Goal: Book appointment/travel/reservation

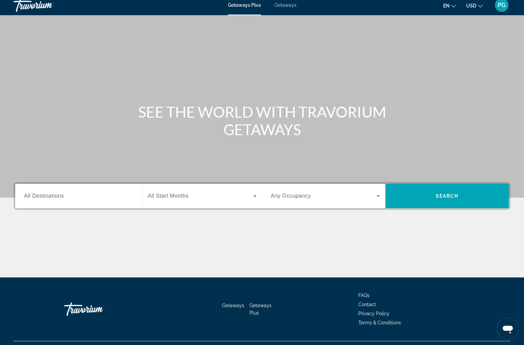
scroll to position [20, 0]
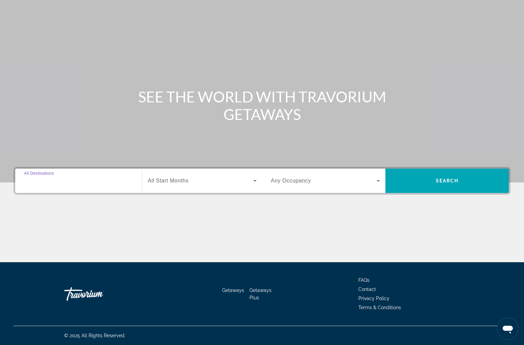
click at [129, 181] on input "Destination All Destinations" at bounding box center [78, 181] width 109 height 8
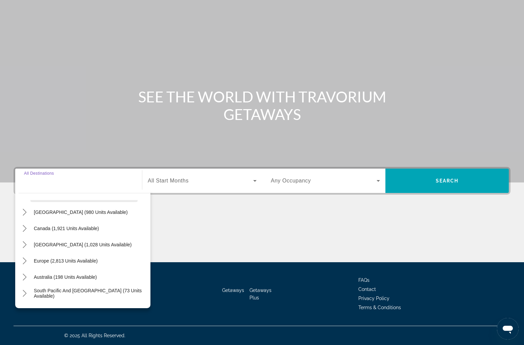
scroll to position [30, 0]
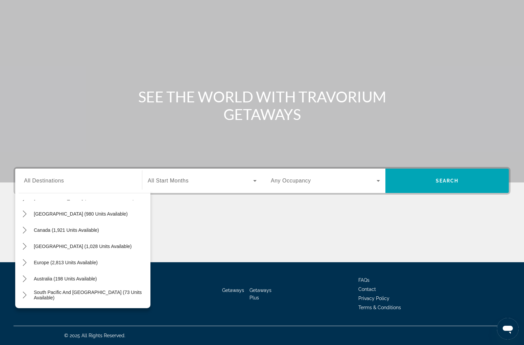
click at [250, 239] on div "Main content" at bounding box center [262, 237] width 497 height 51
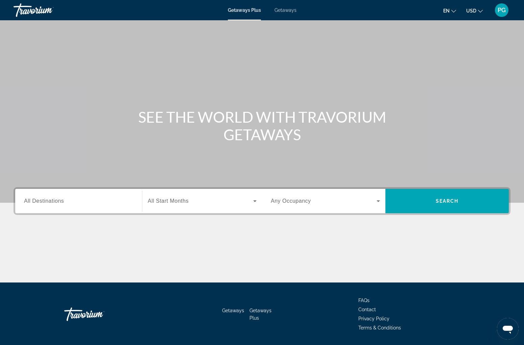
scroll to position [20, 0]
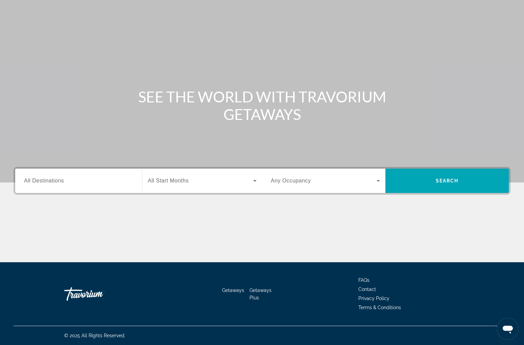
click at [184, 186] on div "Search widget" at bounding box center [202, 180] width 109 height 19
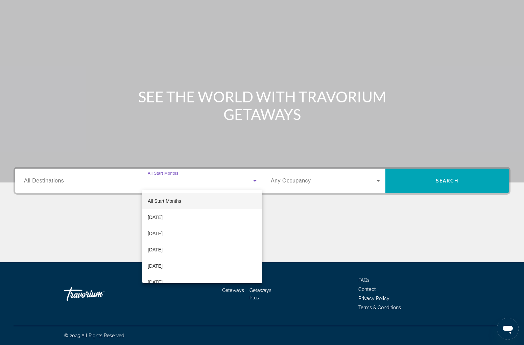
click at [287, 232] on div at bounding box center [262, 172] width 524 height 345
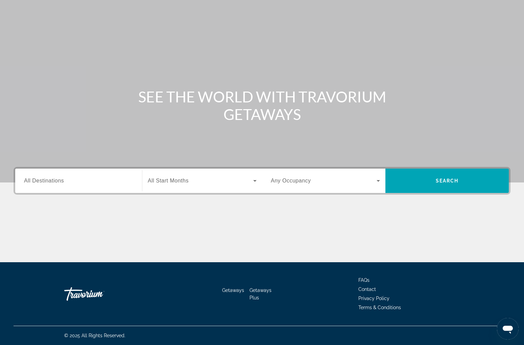
click at [327, 185] on div "Search widget" at bounding box center [325, 180] width 109 height 19
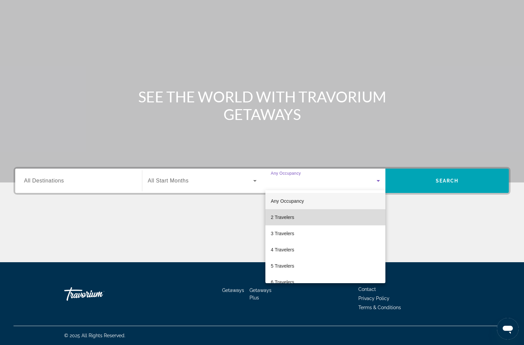
click at [299, 215] on mat-option "2 Travelers" at bounding box center [325, 217] width 120 height 16
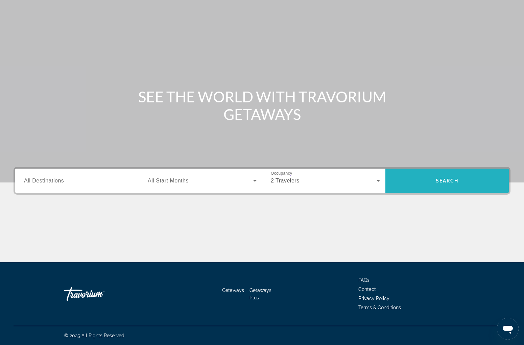
click at [427, 176] on span "Search" at bounding box center [446, 181] width 123 height 16
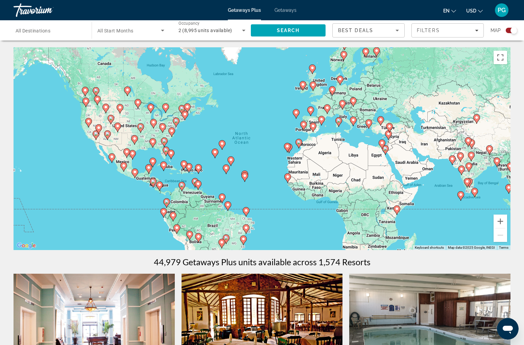
click at [222, 145] on image "Main content" at bounding box center [222, 144] width 4 height 4
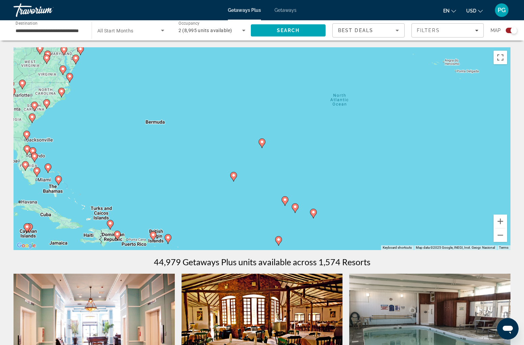
click at [266, 146] on div "To activate drag with keyboard, press Alt + Enter. Once in keyboard drag state,…" at bounding box center [262, 148] width 497 height 203
click at [262, 145] on icon "Main content" at bounding box center [262, 143] width 6 height 9
type input "**********"
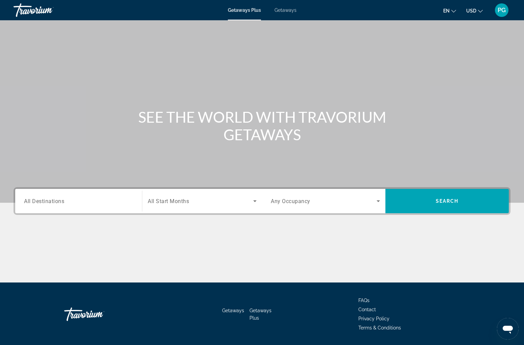
click at [287, 13] on div "Getaways Plus Getaways en English Español Français Italiano Português русский U…" at bounding box center [262, 10] width 524 height 18
click at [287, 8] on span "Getaways" at bounding box center [285, 9] width 22 height 5
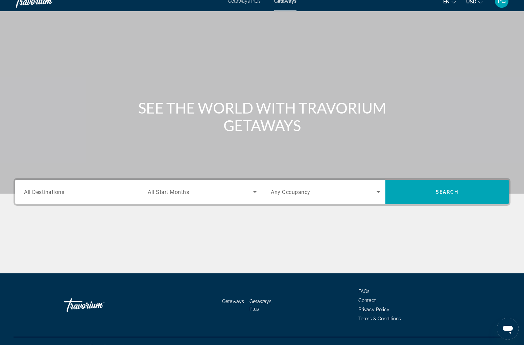
scroll to position [20, 0]
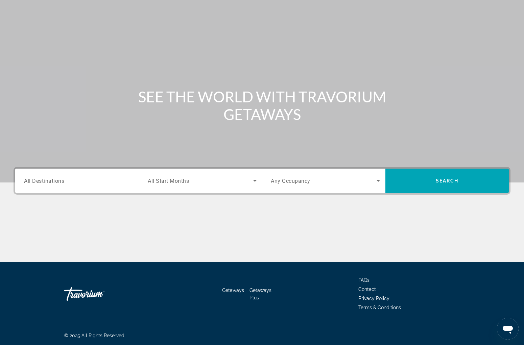
click at [289, 179] on span "Any Occupancy" at bounding box center [291, 181] width 40 height 6
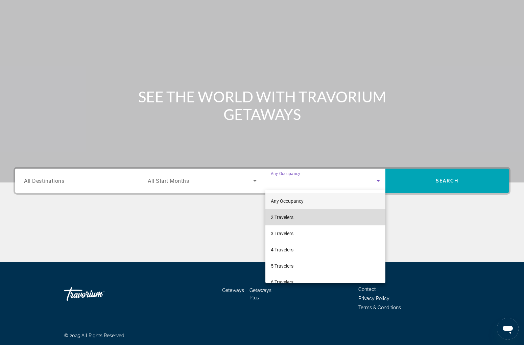
click at [286, 212] on mat-option "2 Travelers" at bounding box center [325, 217] width 120 height 16
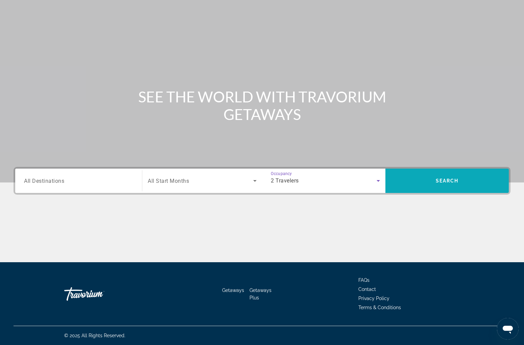
click at [421, 185] on span "Search" at bounding box center [446, 181] width 123 height 16
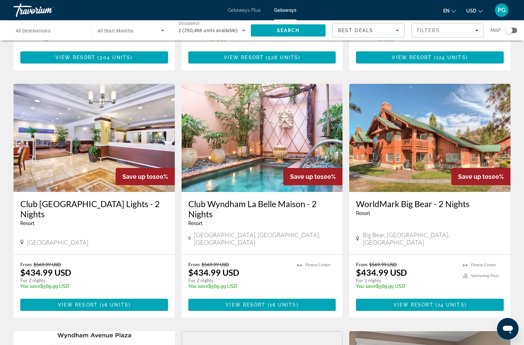
scroll to position [104, 0]
